Goal: Transaction & Acquisition: Subscribe to service/newsletter

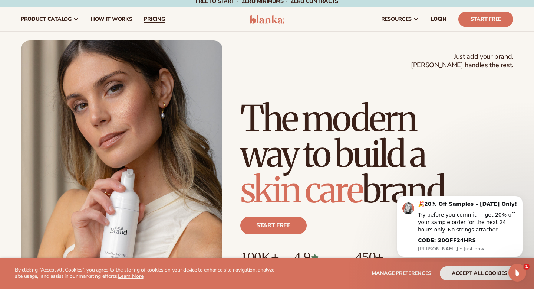
click at [158, 25] on link "pricing" at bounding box center [154, 19] width 33 height 24
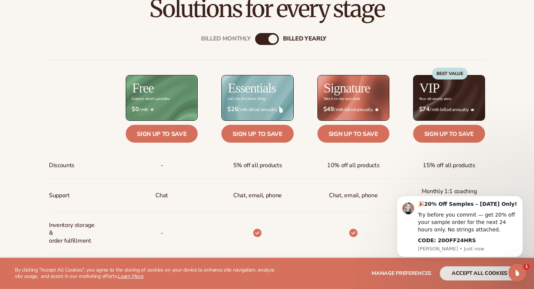
scroll to position [254, 0]
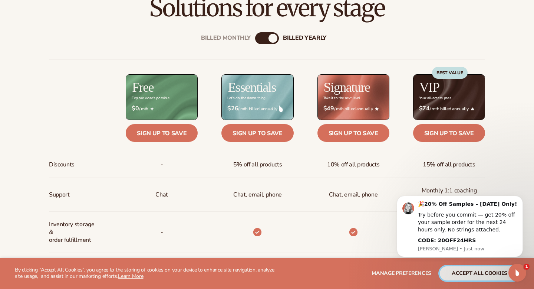
click at [463, 273] on button "accept all cookies" at bounding box center [479, 273] width 79 height 14
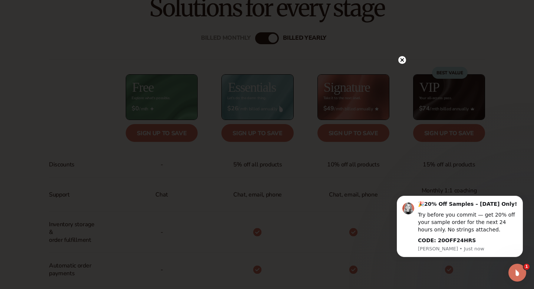
click at [402, 62] on circle at bounding box center [403, 60] width 8 height 8
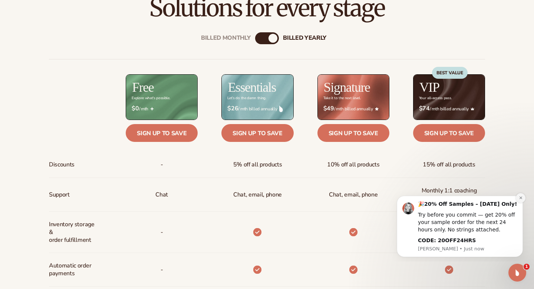
click at [524, 199] on button "Dismiss notification" at bounding box center [521, 198] width 10 height 10
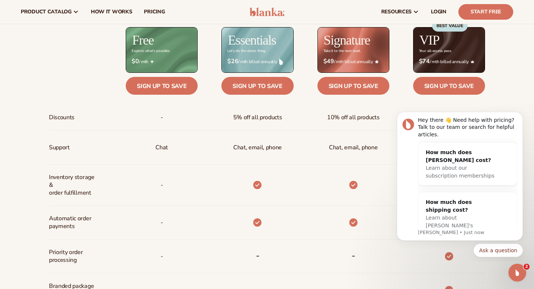
scroll to position [0, 0]
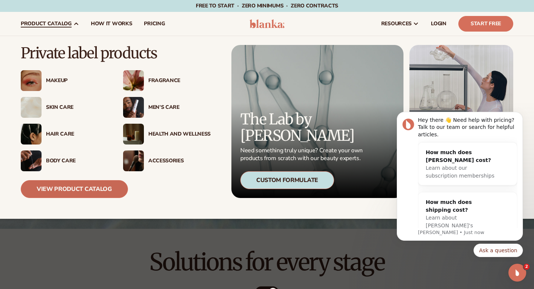
click at [100, 186] on link "View Product Catalog" at bounding box center [74, 189] width 107 height 18
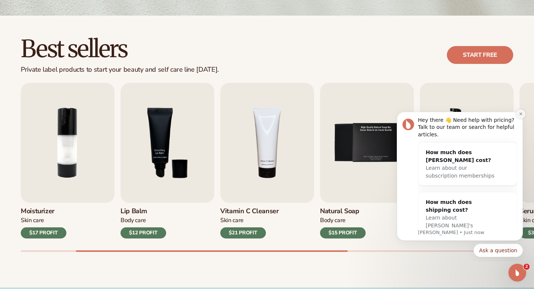
click at [519, 114] on icon "Dismiss notification" at bounding box center [521, 114] width 4 height 4
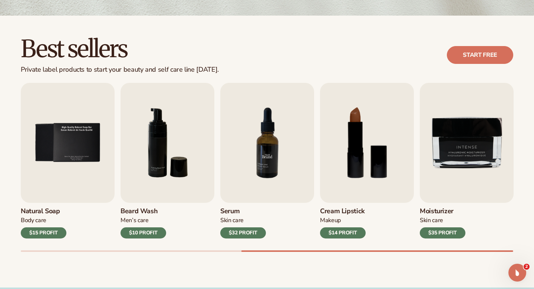
click at [265, 146] on img "7 / 9" at bounding box center [267, 143] width 94 height 120
click at [268, 155] on img "7 / 9" at bounding box center [267, 143] width 94 height 120
click at [258, 151] on img "7 / 9" at bounding box center [267, 143] width 94 height 120
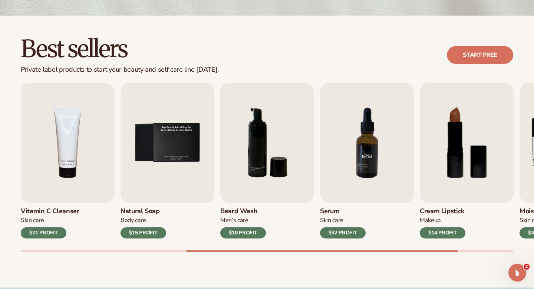
click at [370, 142] on img "7 / 9" at bounding box center [367, 143] width 94 height 120
click at [368, 158] on img "7 / 9" at bounding box center [367, 143] width 94 height 120
click at [342, 211] on h3 "Serum" at bounding box center [343, 211] width 46 height 8
click at [331, 210] on h3 "Serum" at bounding box center [343, 211] width 46 height 8
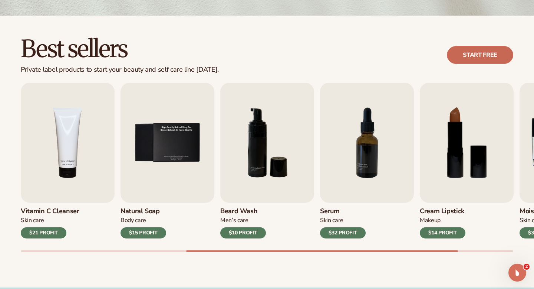
click at [471, 52] on link "Start free" at bounding box center [480, 55] width 66 height 18
